Goal: Information Seeking & Learning: Learn about a topic

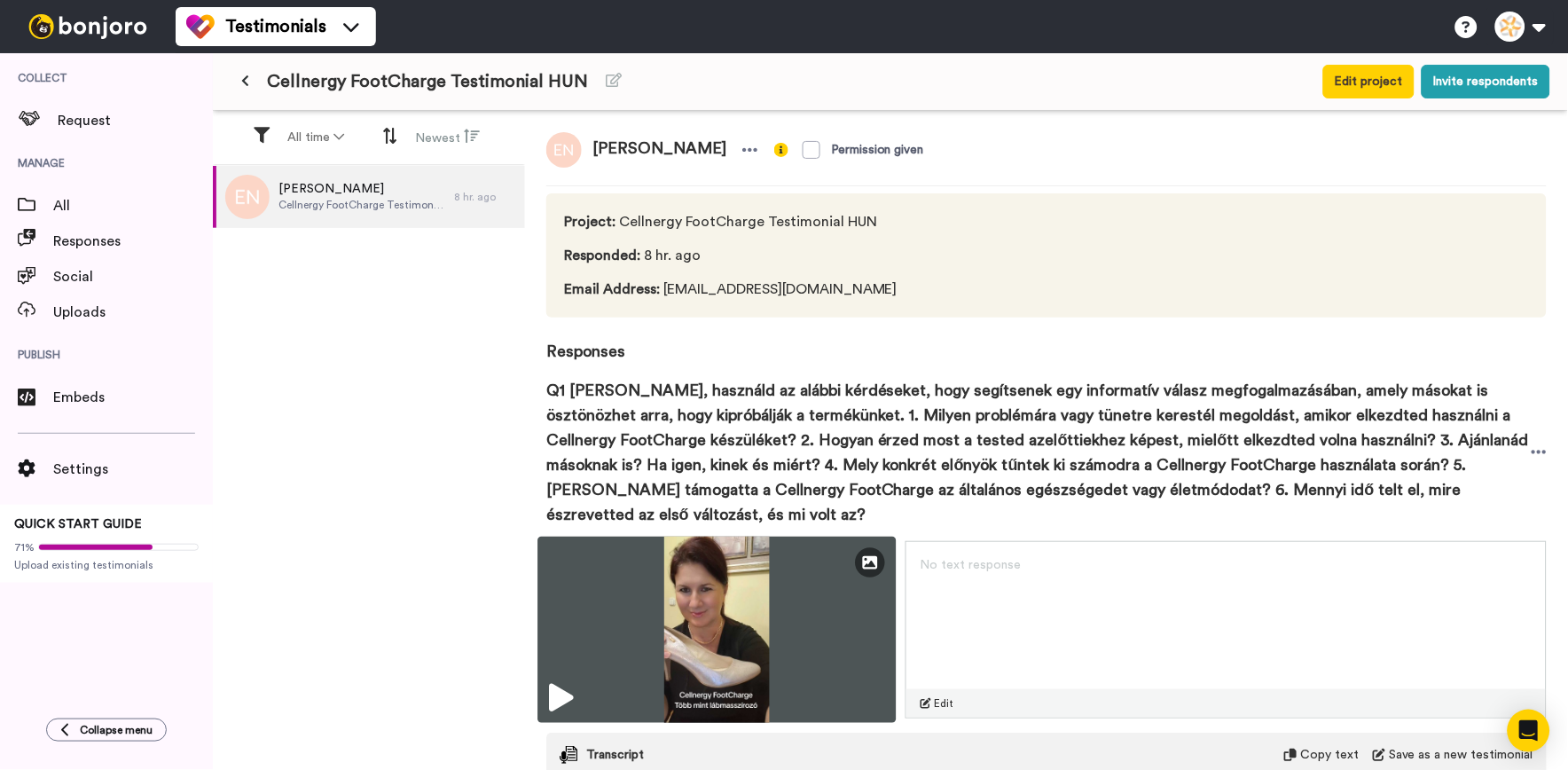
click at [662, 619] on img at bounding box center [717, 630] width 358 height 187
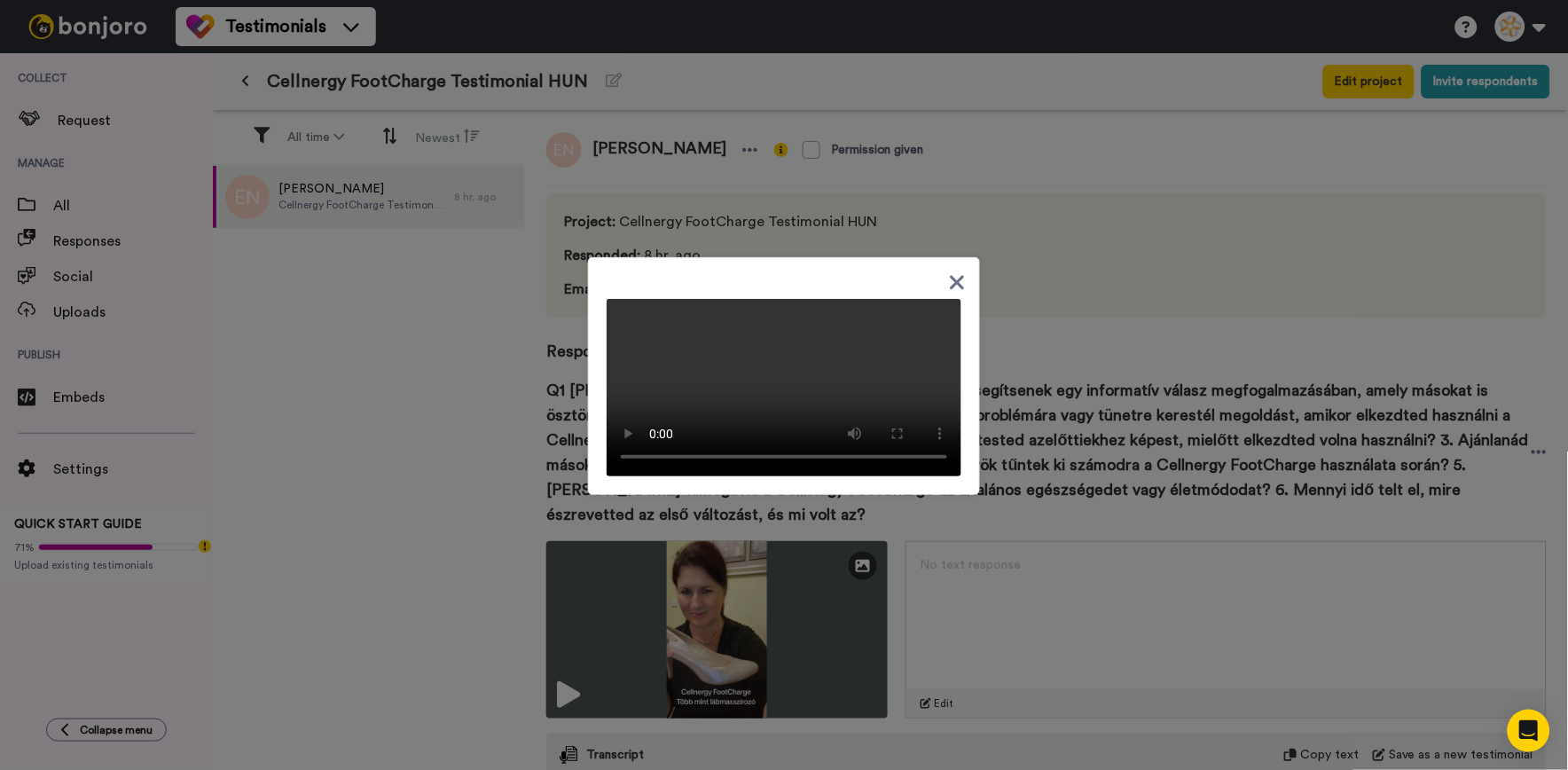
click at [1050, 319] on div at bounding box center [784, 385] width 1568 height 770
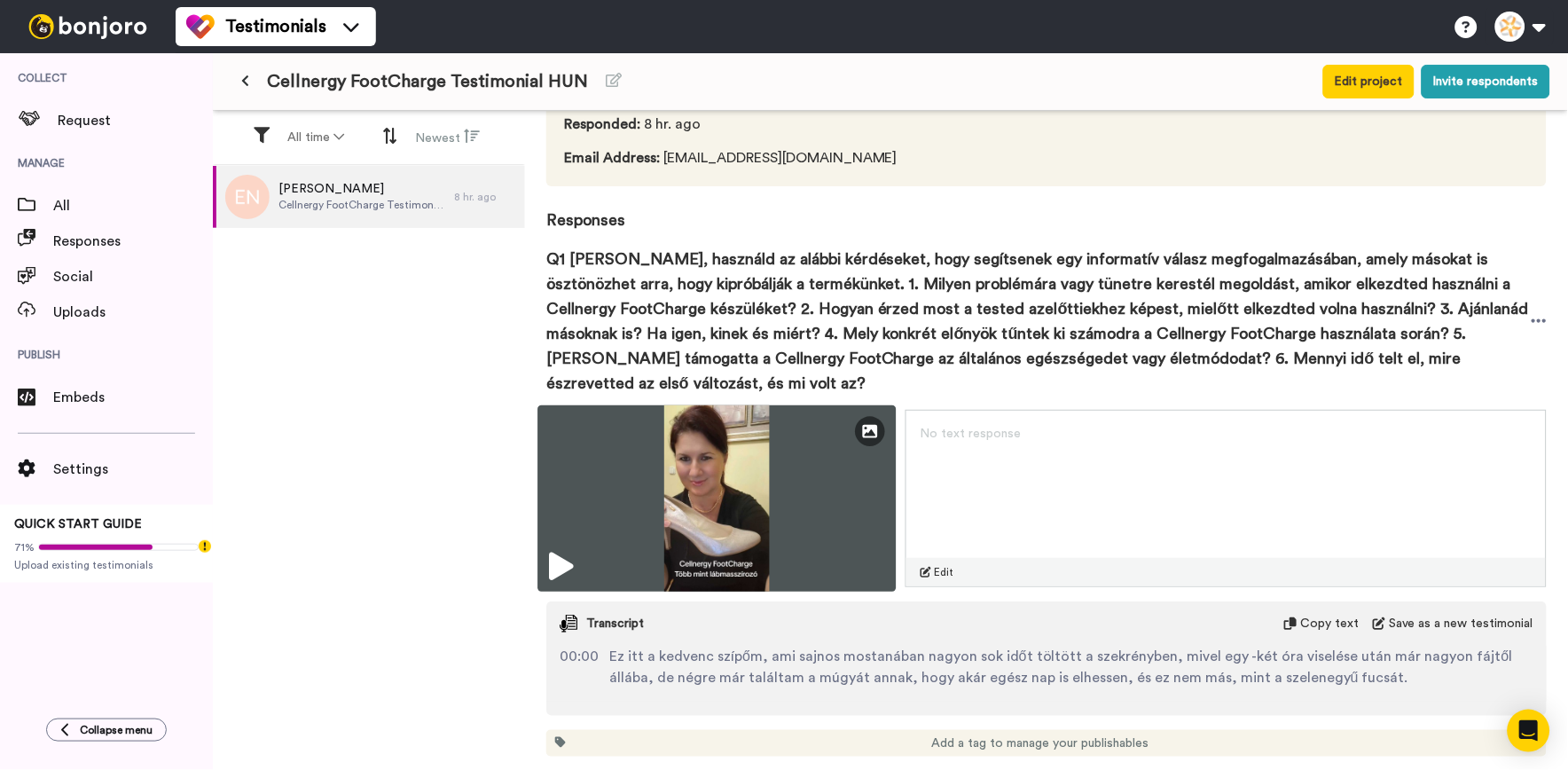
scroll to position [179, 0]
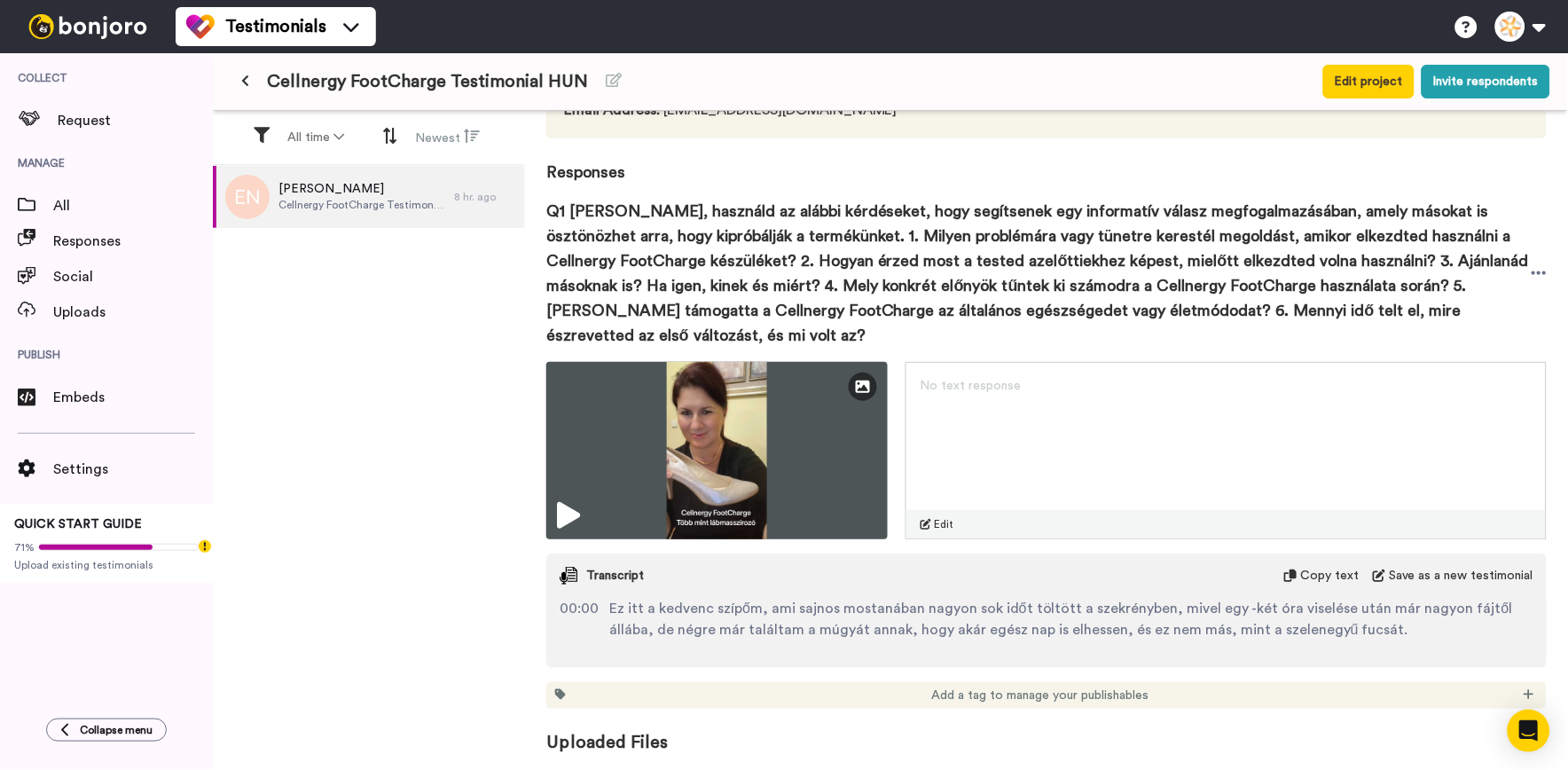
click at [1526, 213] on div "Q1 [PERSON_NAME], használd az alábbi kérdéseket, hogy segítsenek egy informatív…" at bounding box center [1046, 273] width 1000 height 177
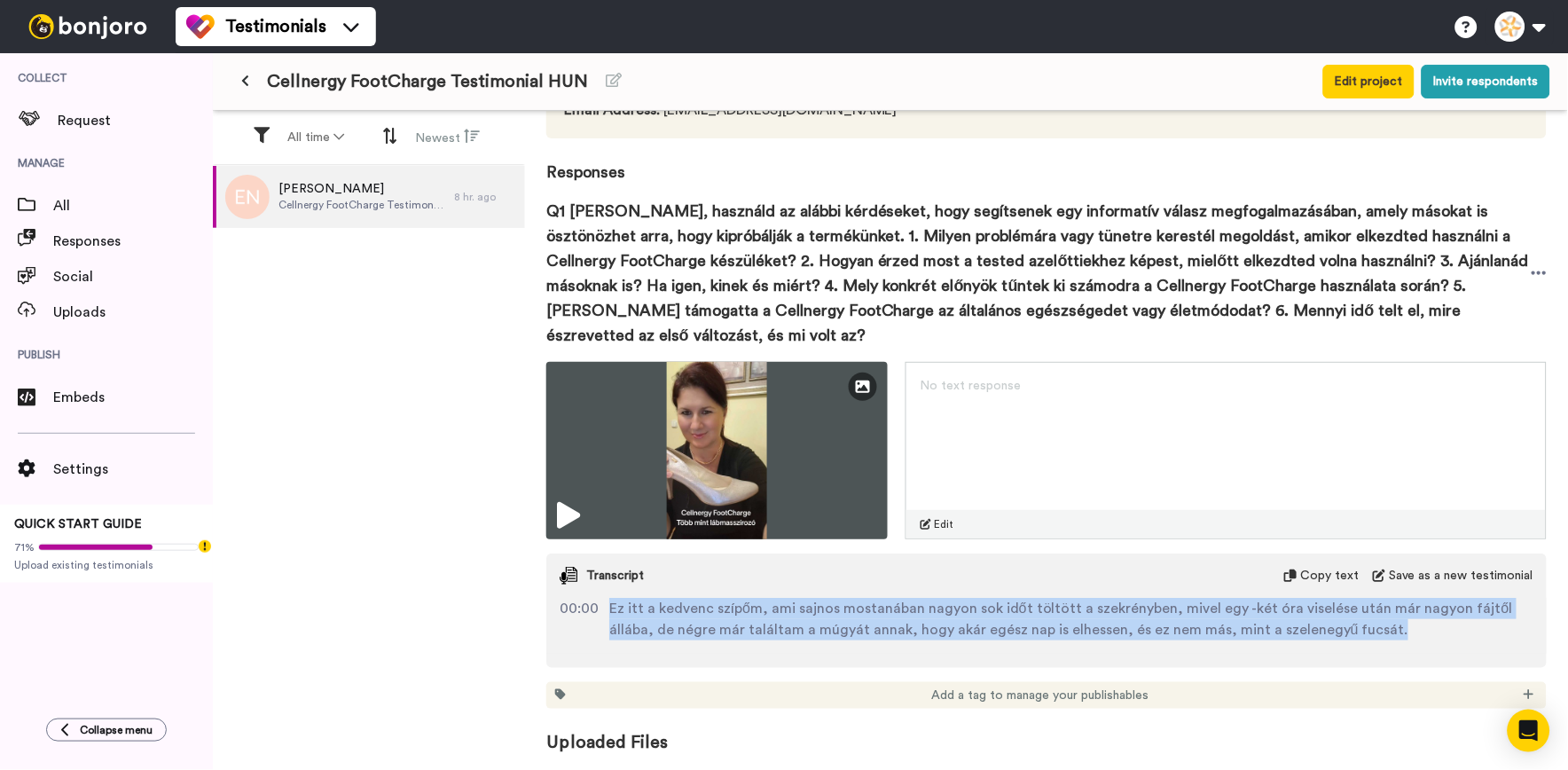
drag, startPoint x: 1445, startPoint y: 636, endPoint x: 609, endPoint y: 614, distance: 836.3
click at [609, 614] on span "Ez itt a kedvenc szípőm, ami sajnos mostanában nagyon sok időt töltött a szekré…" at bounding box center [1071, 619] width 924 height 43
copy span "Ez itt a kedvenc szípőm, ami sajnos mostanában nagyon sok időt töltött a szekré…"
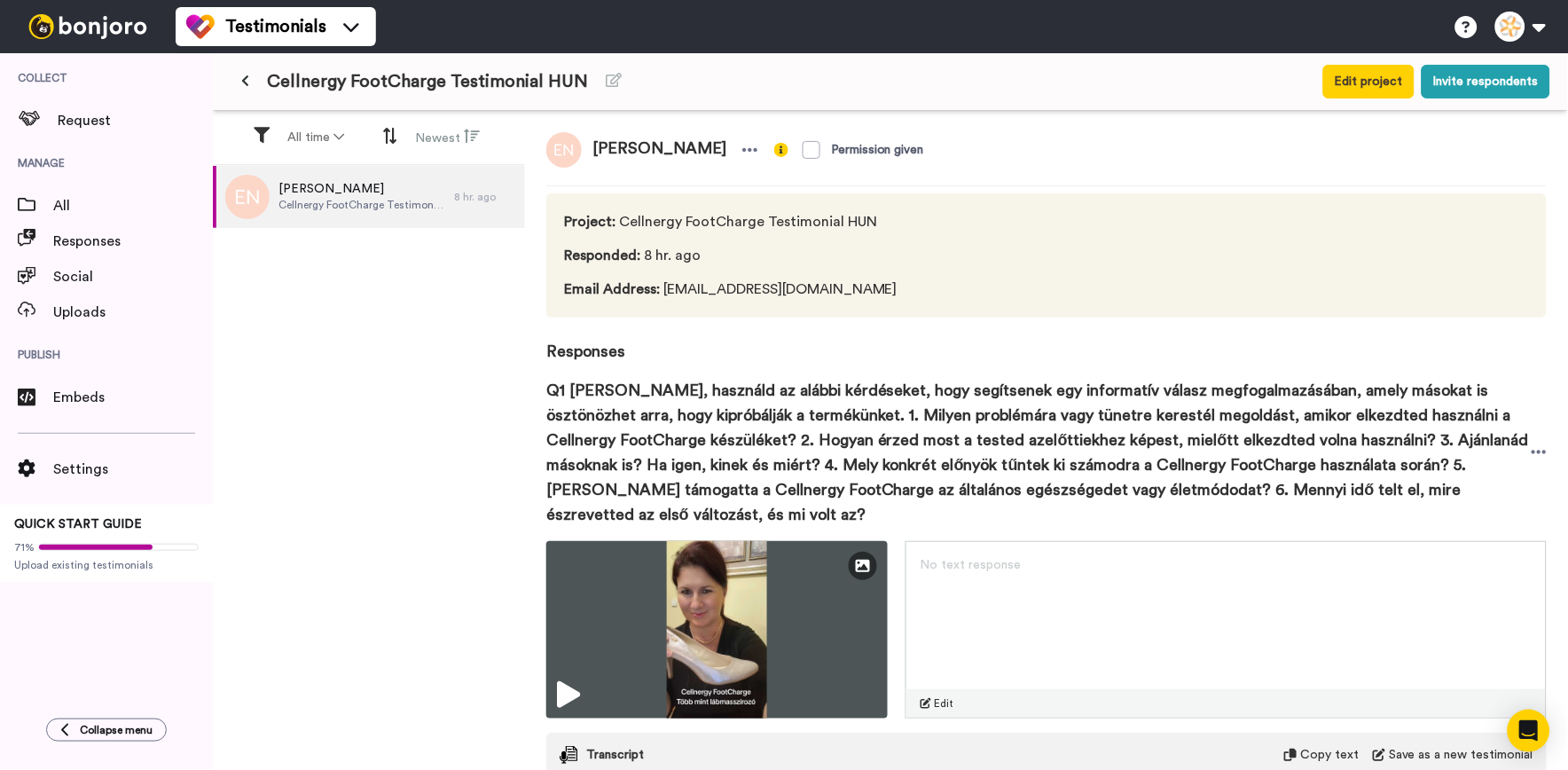
scroll to position [179, 0]
